Goal: Use online tool/utility: Utilize a website feature to perform a specific function

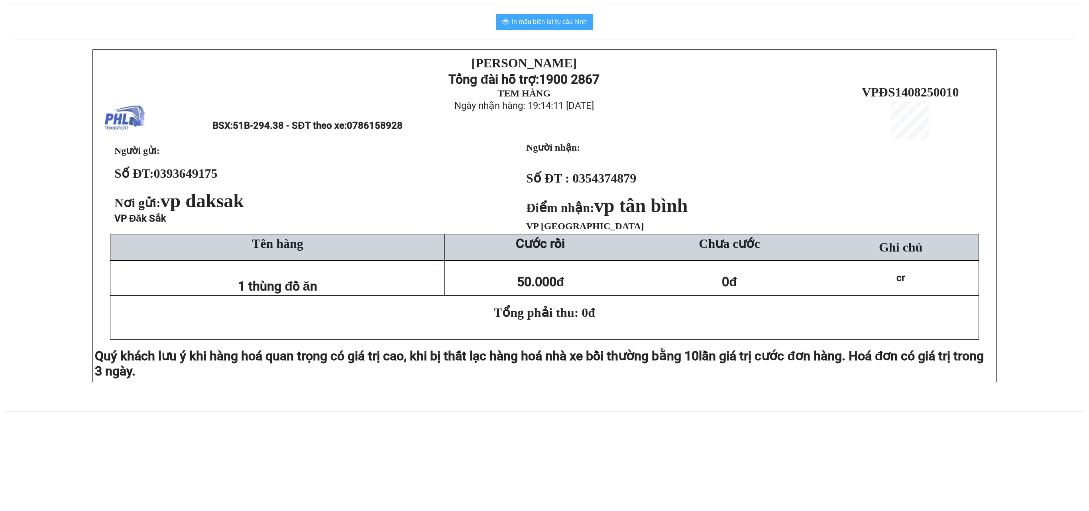
click at [569, 24] on span "In mẫu biên lai tự cấu hình" at bounding box center [549, 22] width 75 height 10
click at [555, 16] on button "In mẫu biên lai tự cấu hình" at bounding box center [544, 22] width 97 height 16
click at [534, 20] on span "In mẫu biên lai tự cấu hình" at bounding box center [549, 22] width 75 height 10
click at [570, 23] on span "In mẫu biên lai tự cấu hình" at bounding box center [549, 22] width 75 height 10
click at [556, 19] on span "In mẫu biên lai tự cấu hình" at bounding box center [549, 22] width 75 height 10
